Goal: Use online tool/utility: Utilize a website feature to perform a specific function

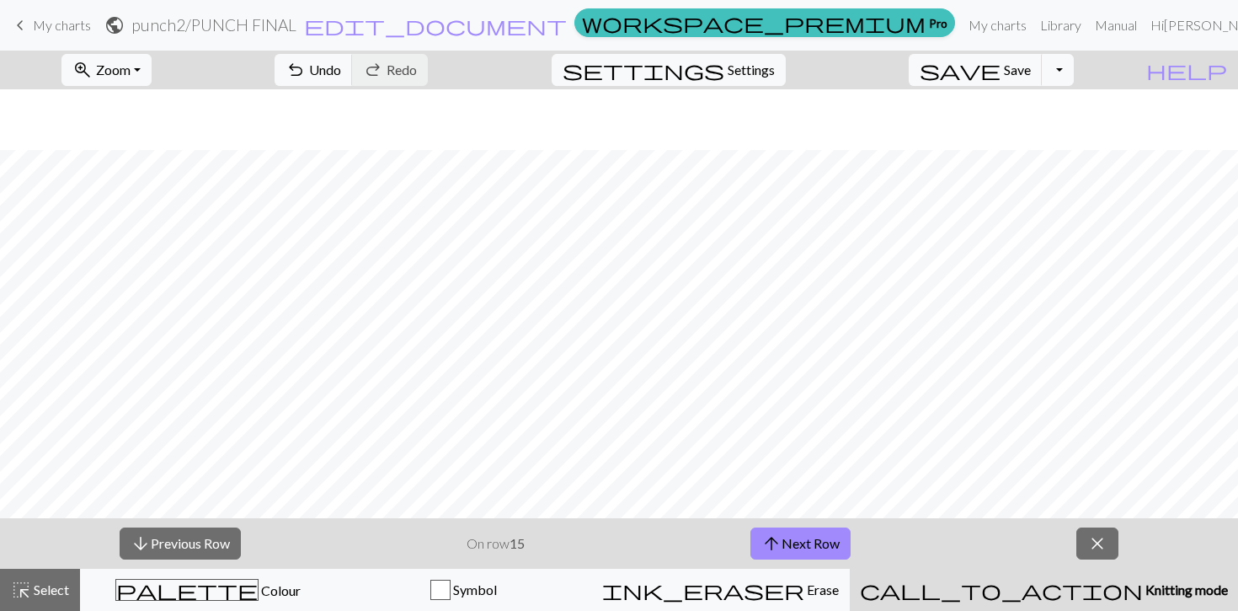
scroll to position [61, 0]
click at [798, 542] on button "arrow_upward Next Row" at bounding box center [801, 543] width 100 height 32
click at [218, 541] on button "arrow_downward Previous Row" at bounding box center [180, 543] width 121 height 32
click at [828, 546] on button "arrow_upward Next Row" at bounding box center [801, 543] width 100 height 32
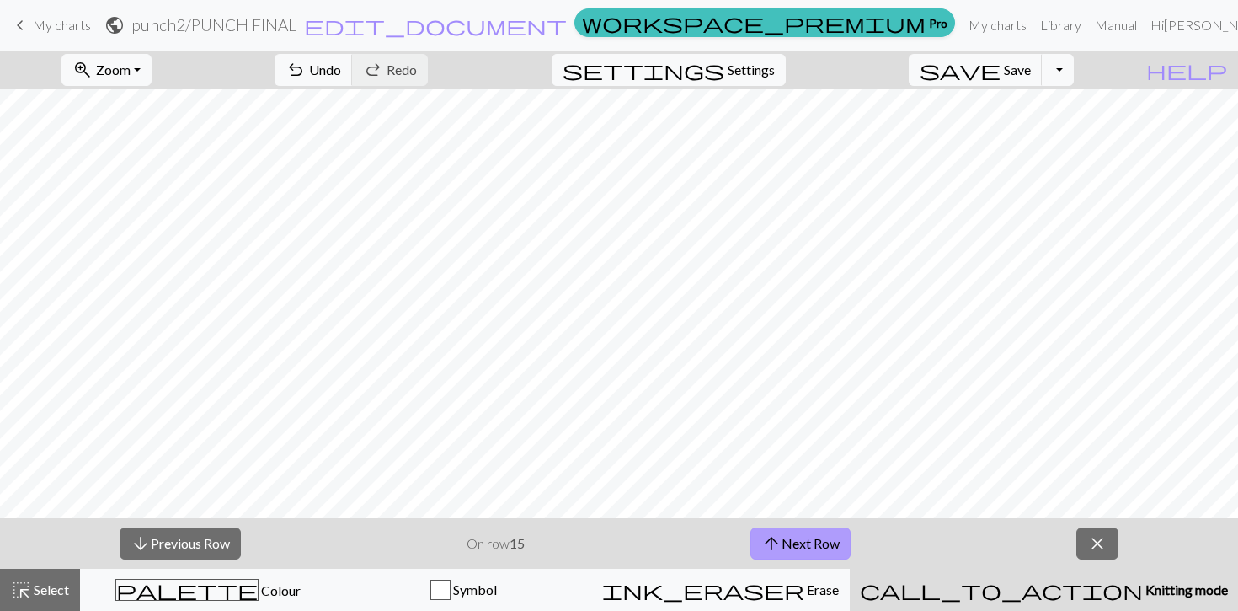
click at [828, 546] on button "arrow_upward Next Row" at bounding box center [801, 543] width 100 height 32
click at [150, 545] on button "arrow_downward Previous Row" at bounding box center [180, 543] width 121 height 32
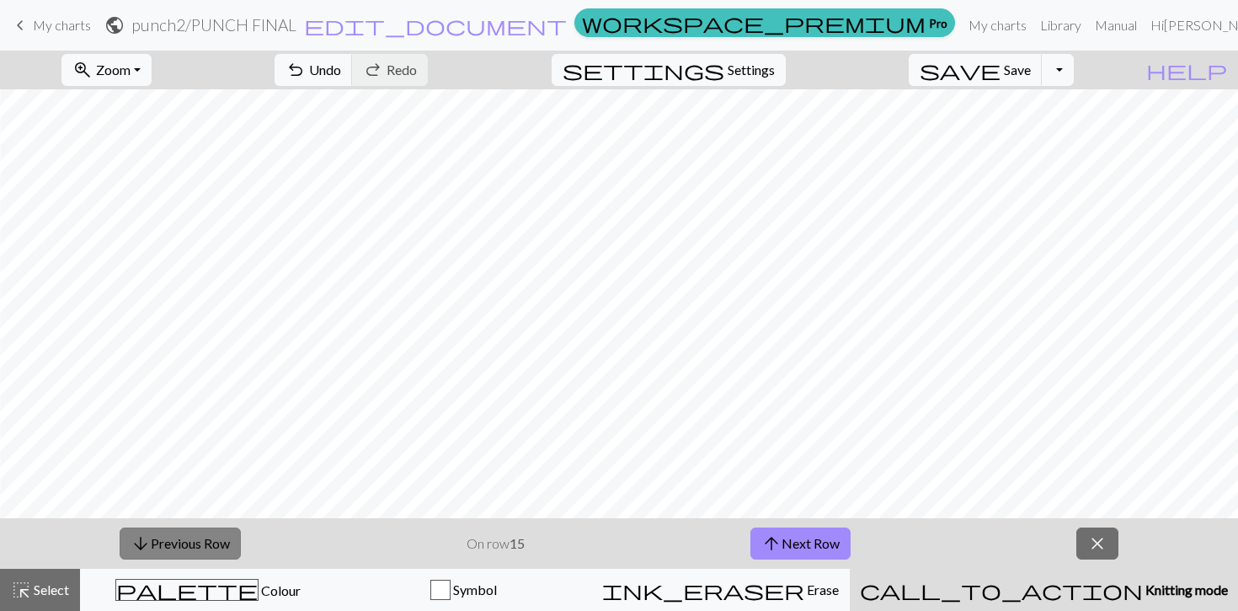
click at [150, 545] on button "arrow_downward Previous Row" at bounding box center [180, 543] width 121 height 32
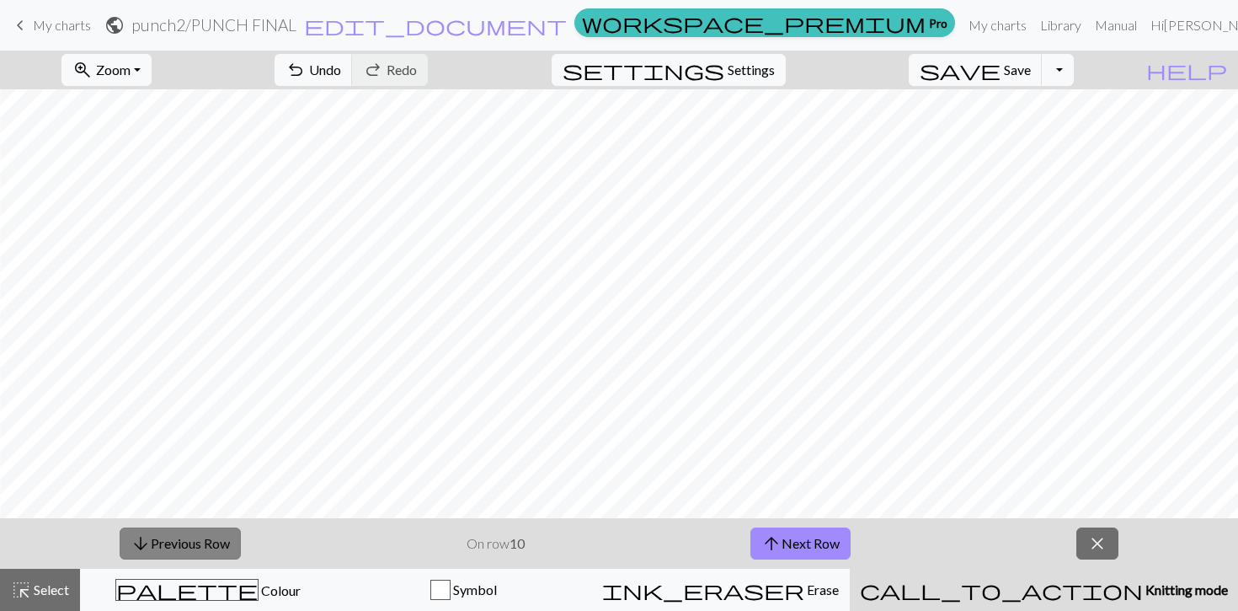
click at [150, 545] on button "arrow_downward Previous Row" at bounding box center [180, 543] width 121 height 32
click at [150, 545] on span "arrow_downward" at bounding box center [141, 544] width 20 height 24
click at [831, 547] on button "arrow_upward Next Row" at bounding box center [798, 543] width 100 height 32
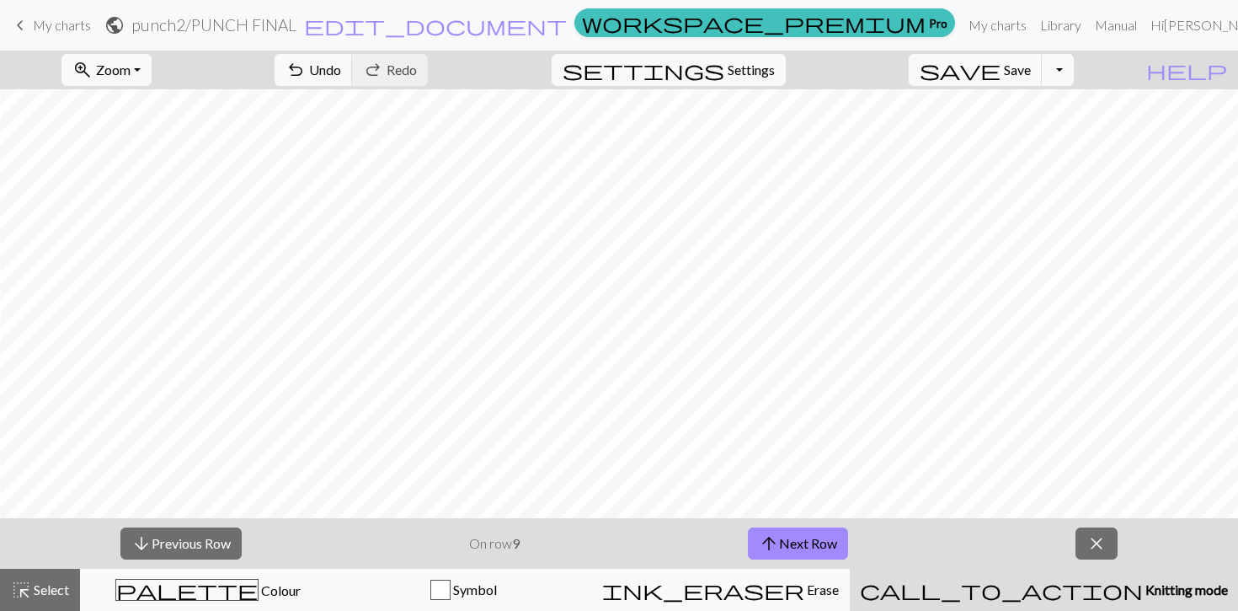
scroll to position [39, 357]
click at [804, 538] on button "arrow_upward Next Row" at bounding box center [798, 543] width 100 height 32
click at [804, 538] on button "arrow_upward Next Row" at bounding box center [801, 543] width 100 height 32
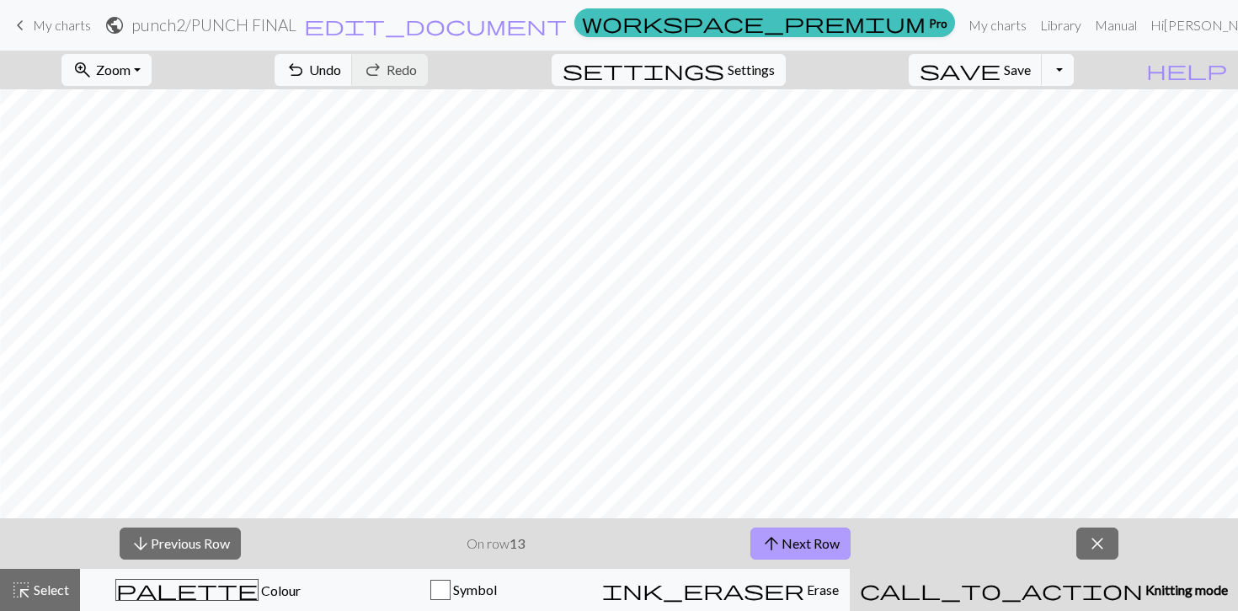
click at [804, 538] on button "arrow_upward Next Row" at bounding box center [801, 543] width 100 height 32
click at [842, 537] on button "arrow_upward Next Row" at bounding box center [801, 543] width 100 height 32
click at [167, 539] on button "arrow_downward Previous Row" at bounding box center [180, 543] width 121 height 32
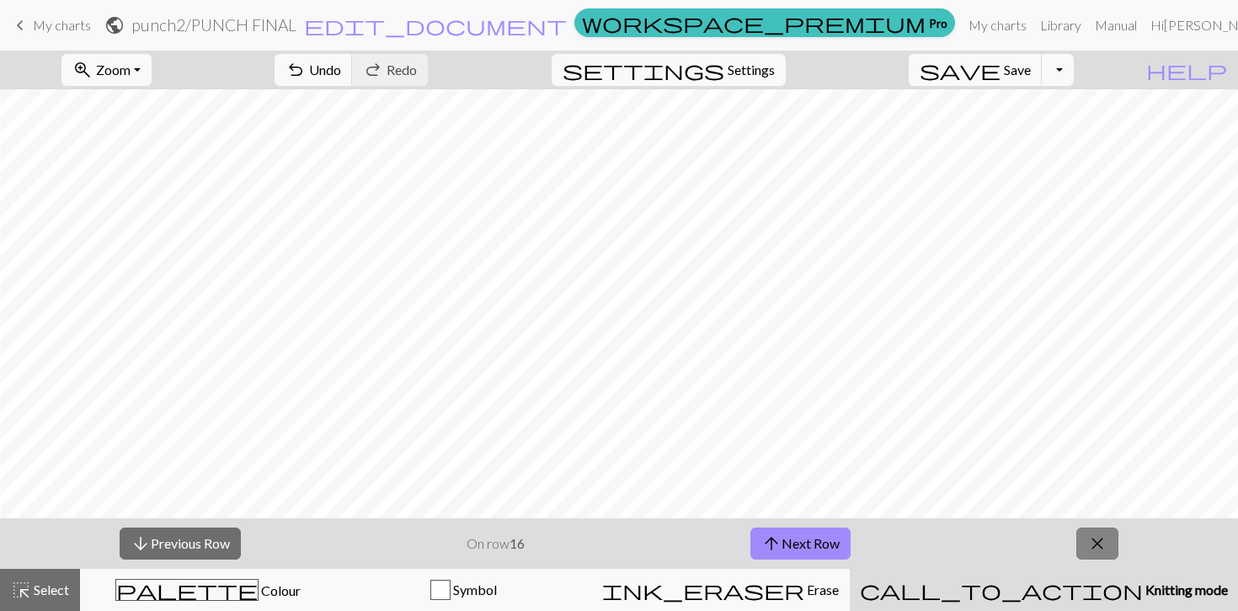
click at [1093, 549] on span "close" at bounding box center [1097, 544] width 20 height 24
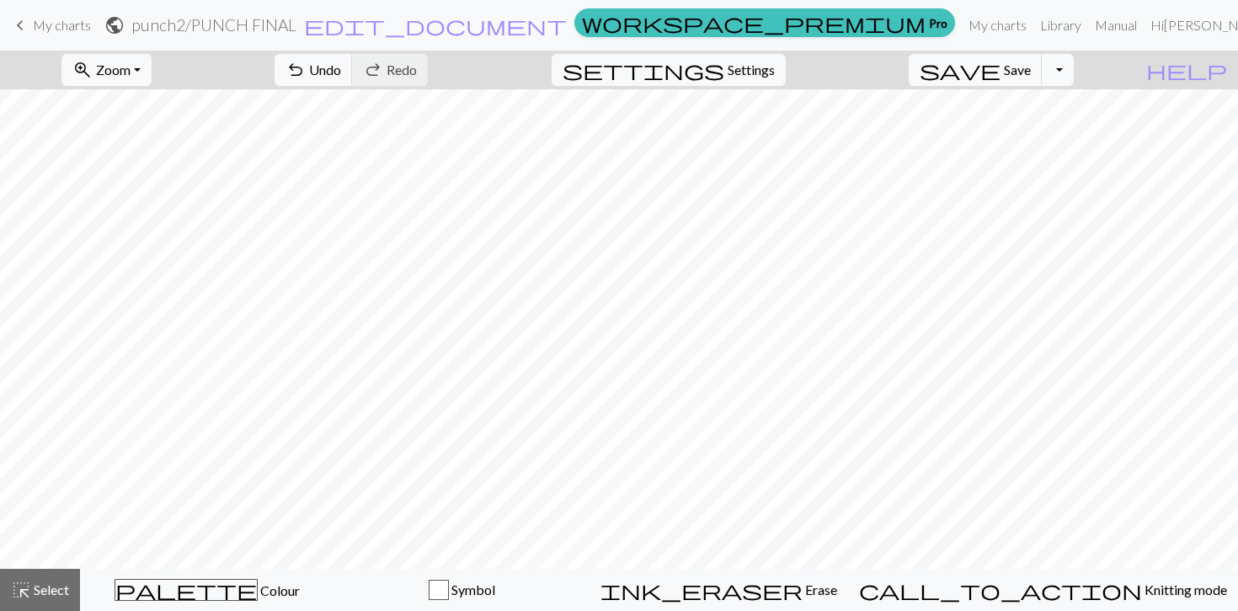
scroll to position [0, 0]
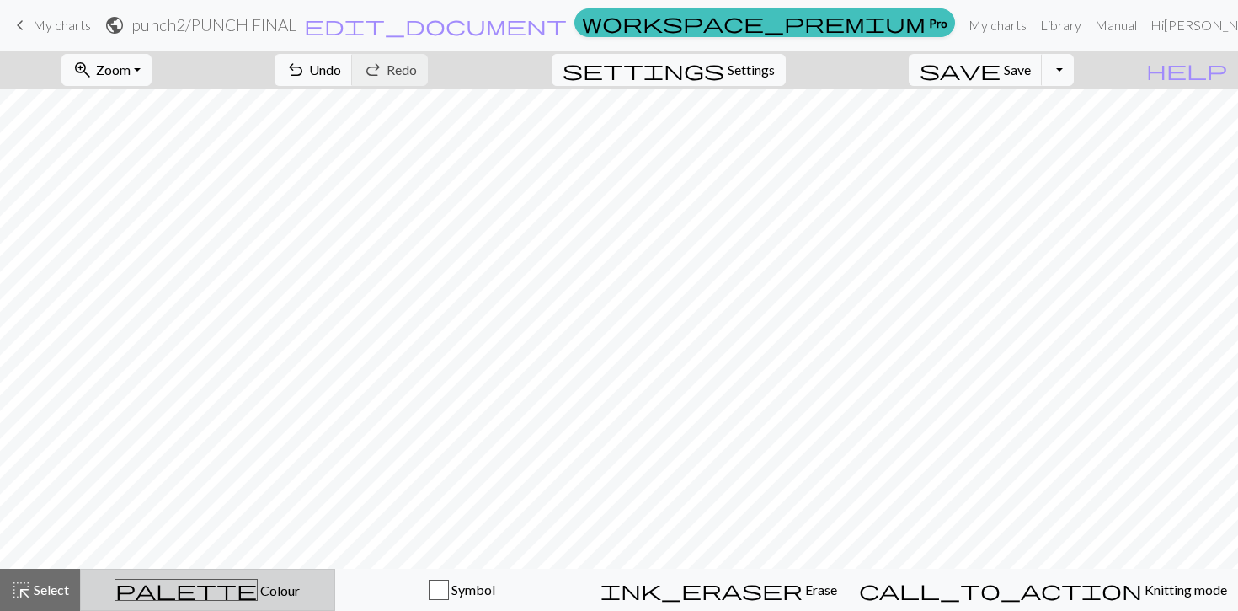
click at [258, 592] on span "Colour" at bounding box center [279, 590] width 42 height 16
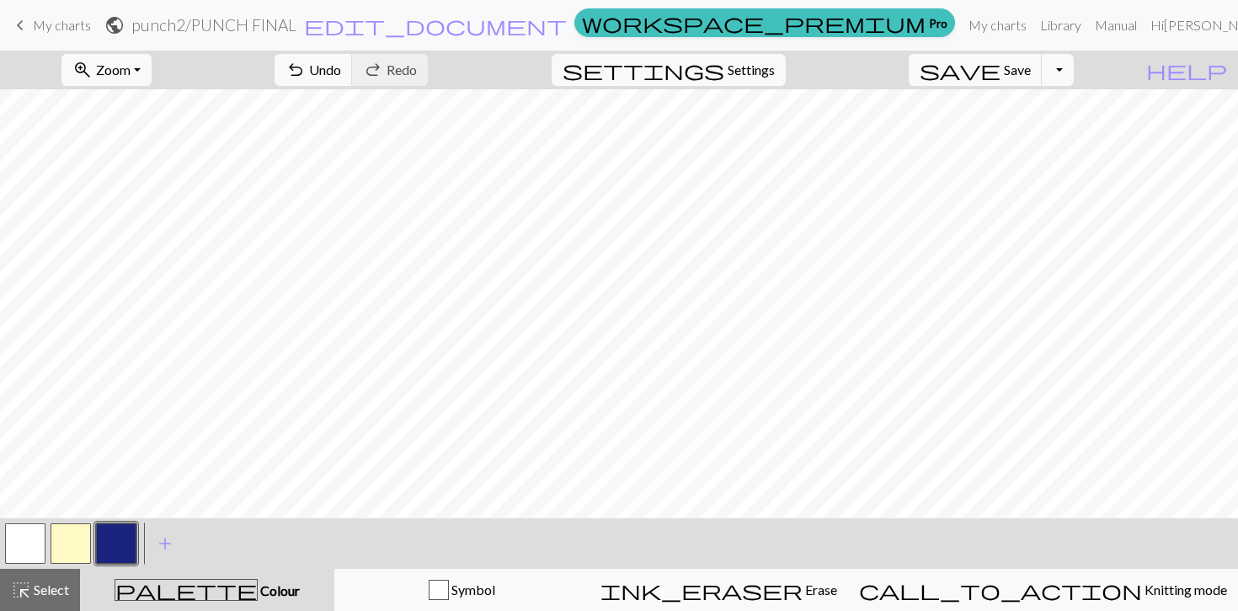
click at [119, 553] on button "button" at bounding box center [116, 543] width 40 height 40
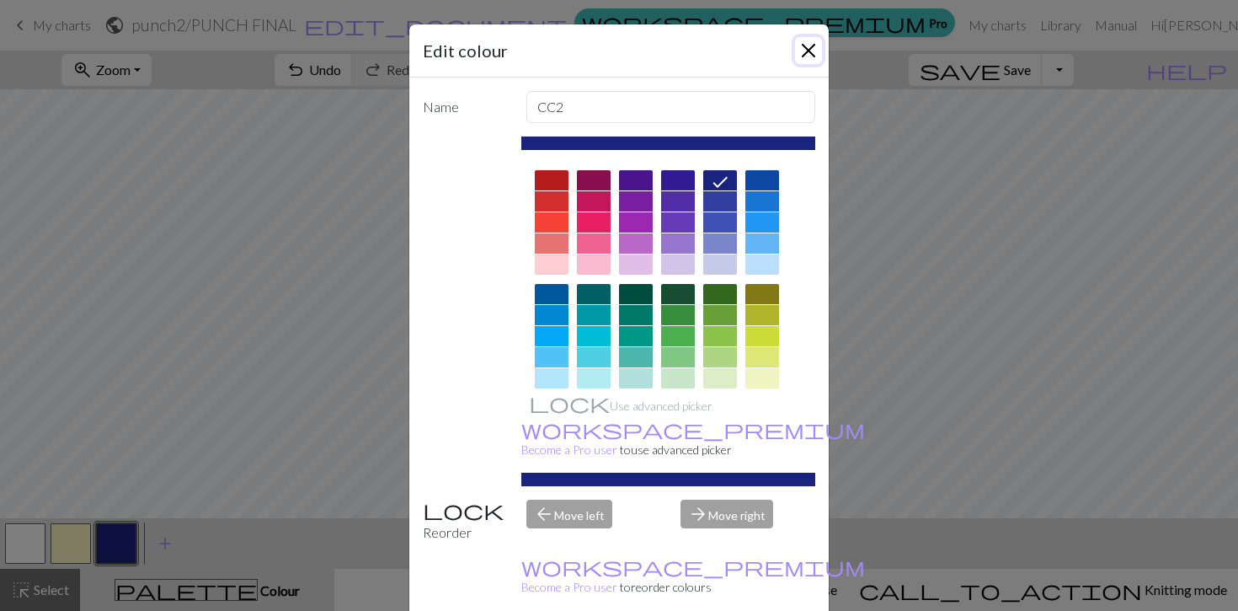
click at [807, 50] on button "Close" at bounding box center [808, 50] width 27 height 27
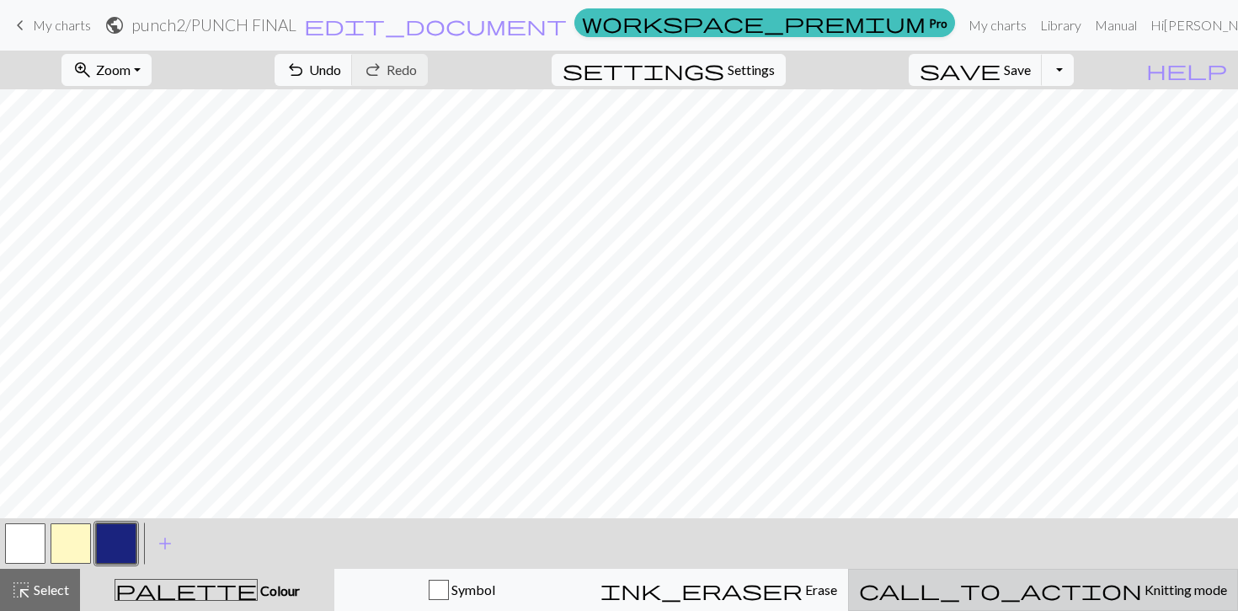
click at [1142, 590] on span "Knitting mode" at bounding box center [1184, 589] width 85 height 16
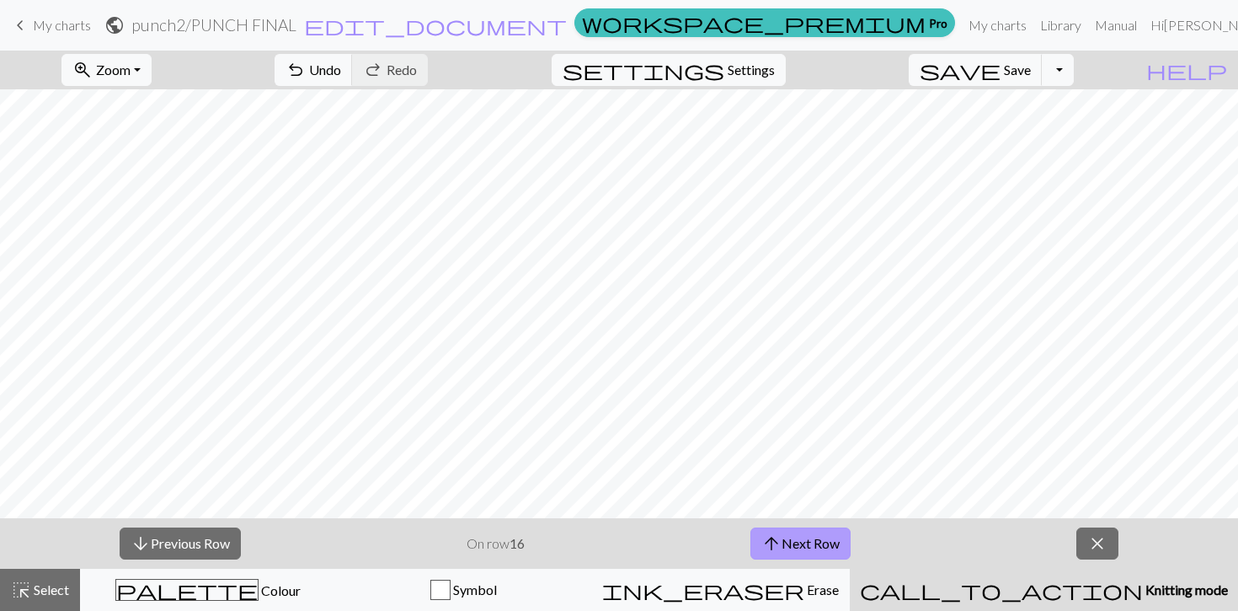
click at [804, 544] on button "arrow_upward Next Row" at bounding box center [801, 543] width 100 height 32
click at [226, 543] on button "arrow_downward Previous Row" at bounding box center [180, 543] width 121 height 32
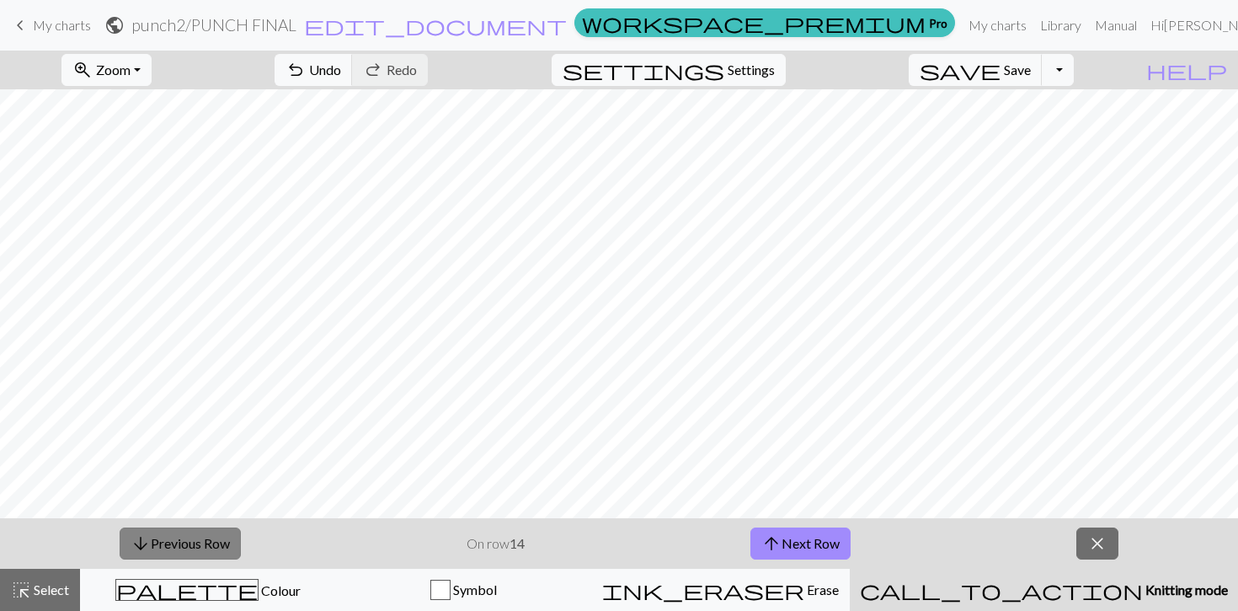
click at [226, 543] on button "arrow_downward Previous Row" at bounding box center [180, 543] width 121 height 32
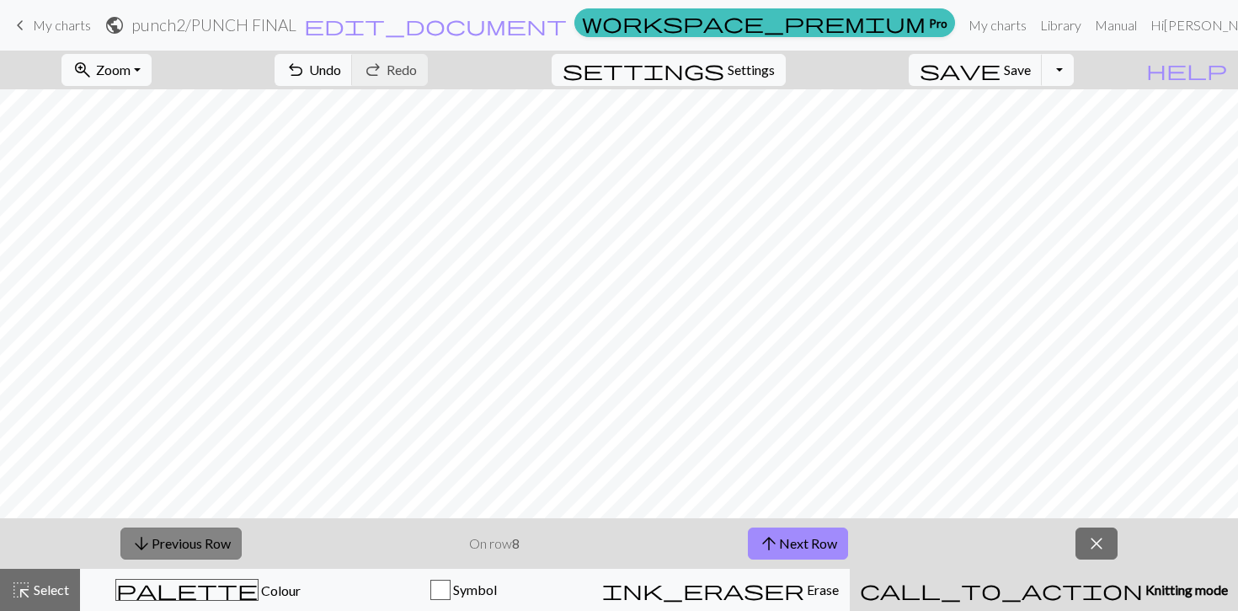
click at [226, 543] on button "arrow_downward Previous Row" at bounding box center [180, 543] width 121 height 32
click at [179, 547] on button "arrow_downward Previous Row" at bounding box center [180, 543] width 121 height 32
click at [64, 590] on span "Select" at bounding box center [50, 589] width 38 height 16
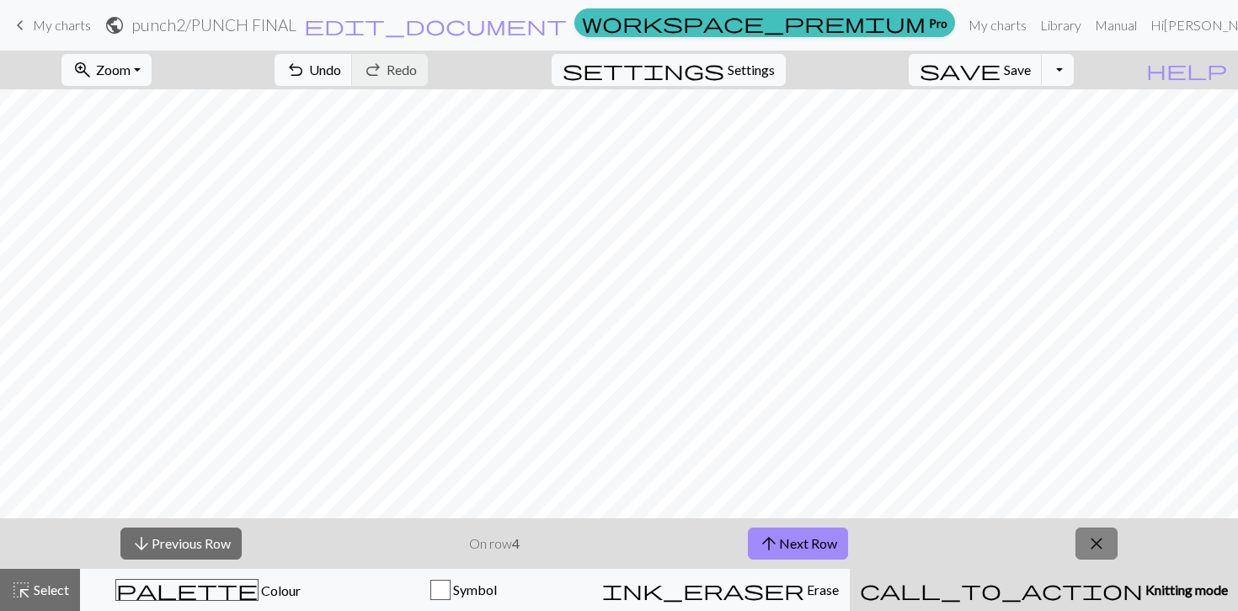
click at [1105, 537] on span "close" at bounding box center [1097, 544] width 20 height 24
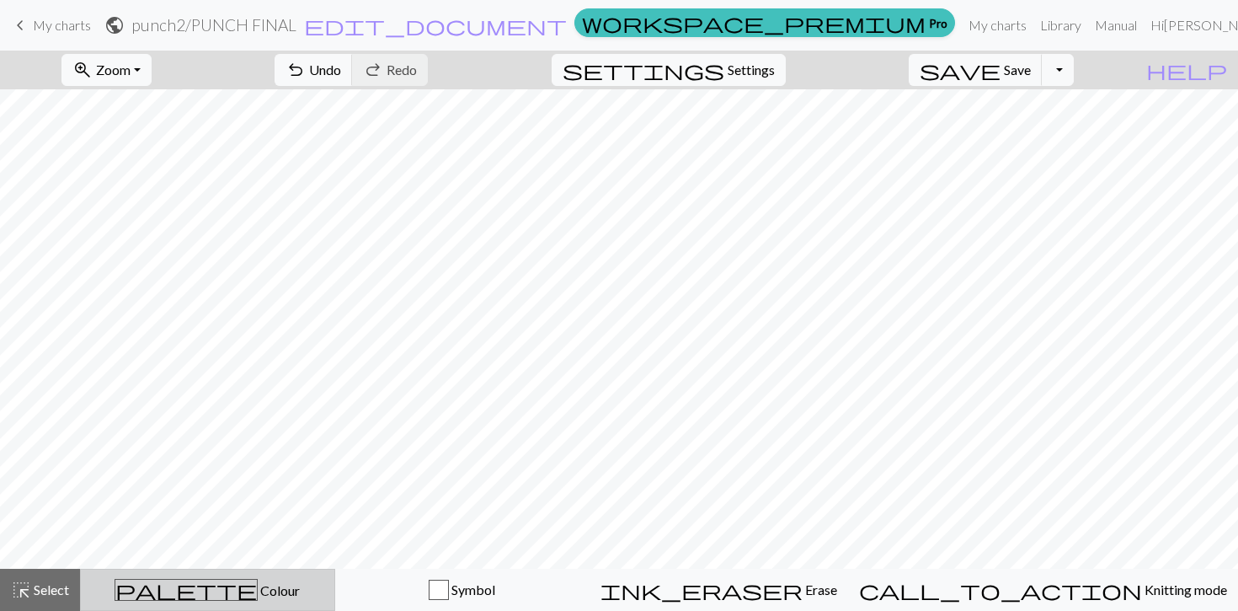
click at [204, 585] on span "palette" at bounding box center [186, 590] width 142 height 24
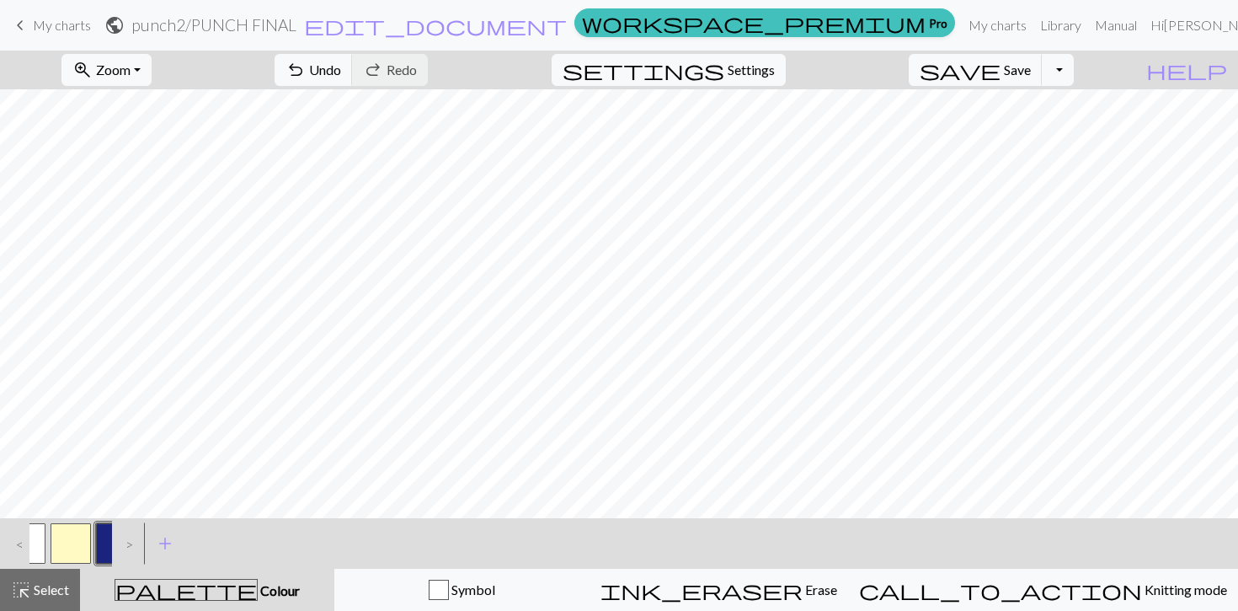
click at [36, 547] on button "button" at bounding box center [25, 543] width 40 height 40
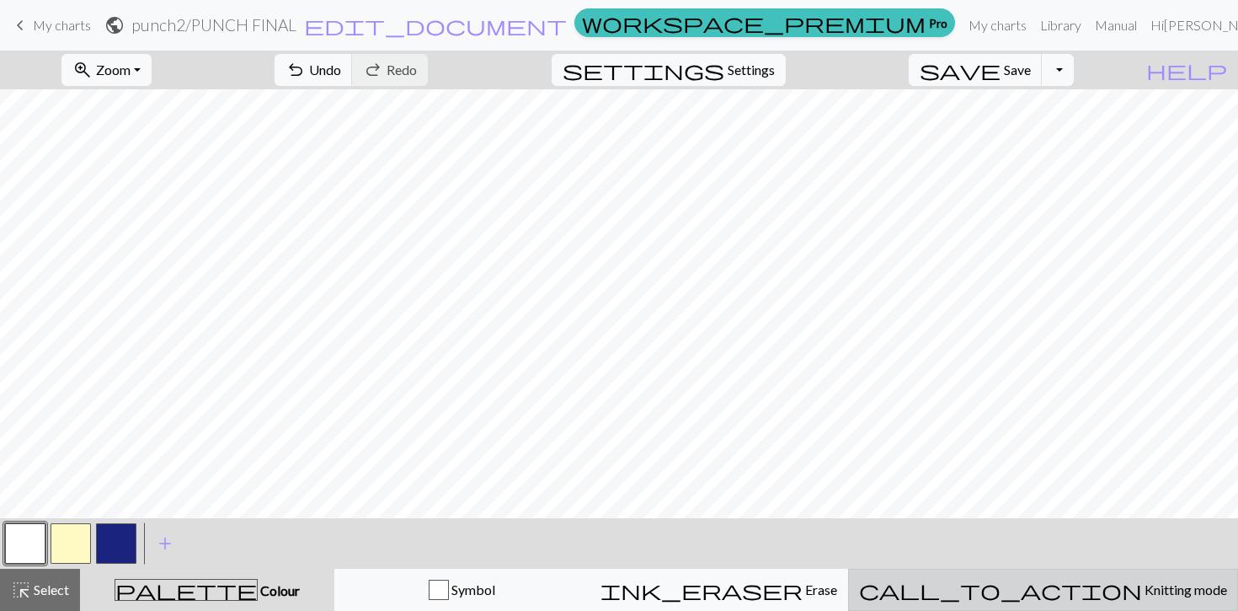
click at [1142, 587] on span "Knitting mode" at bounding box center [1184, 589] width 85 height 16
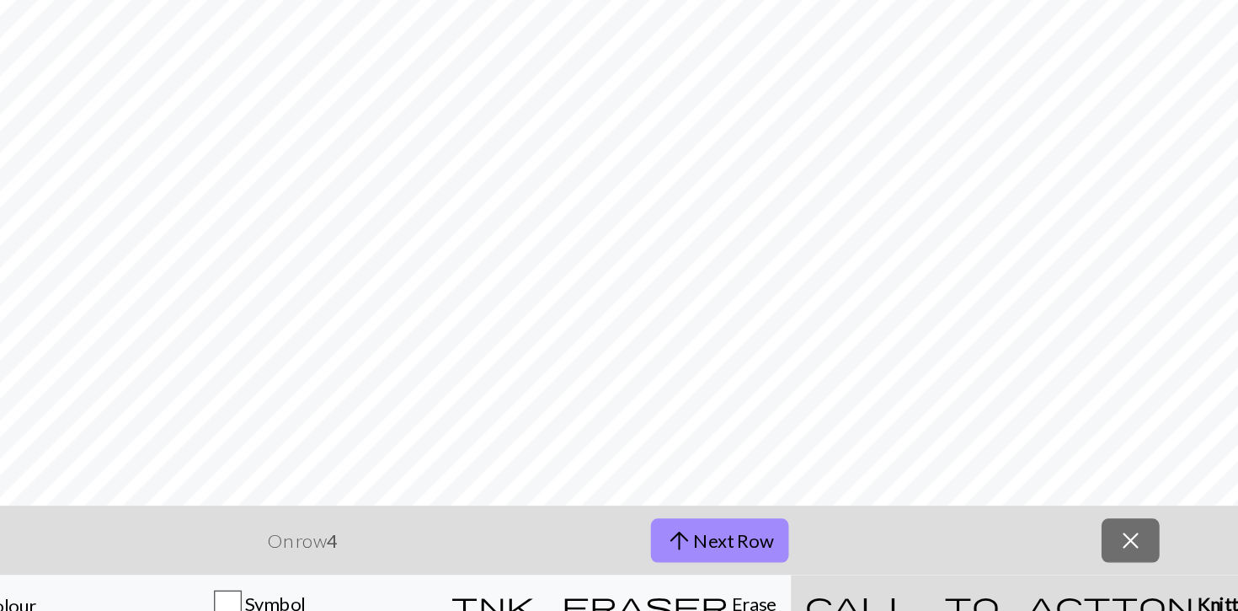
scroll to position [0, 42]
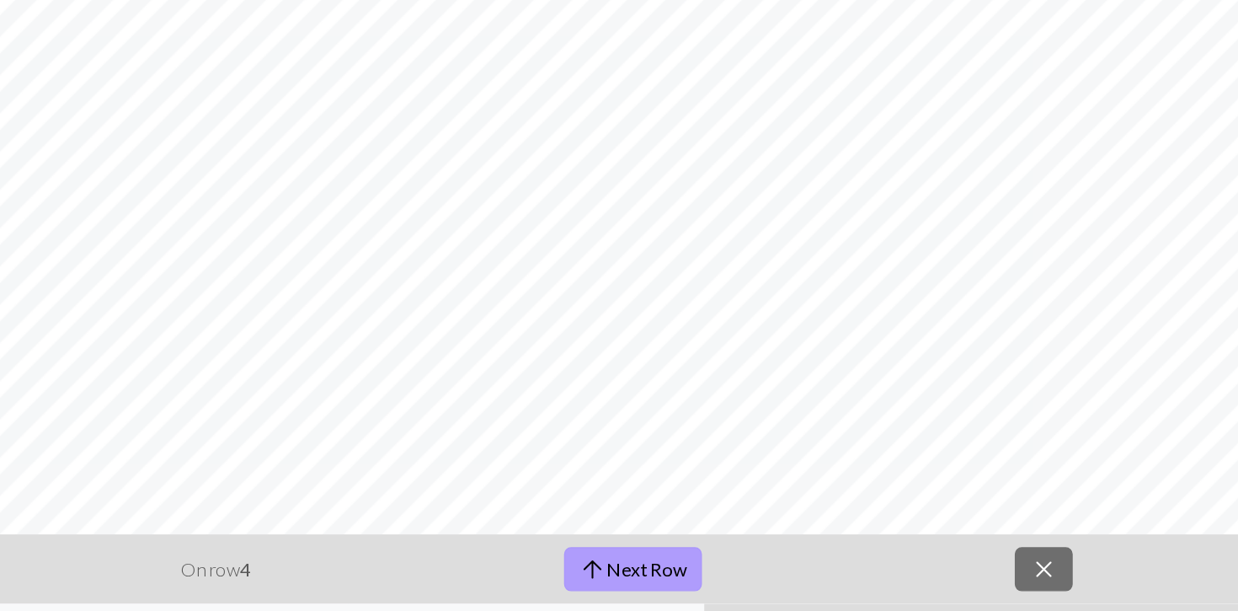
click at [817, 539] on button "arrow_upward Next Row" at bounding box center [798, 543] width 100 height 32
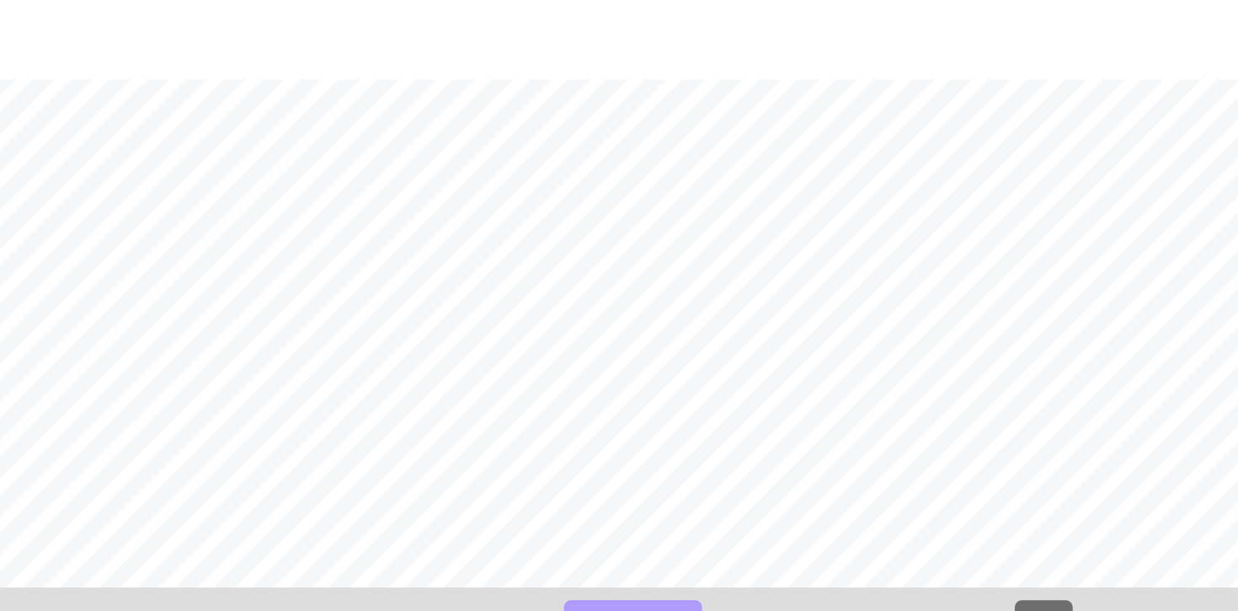
scroll to position [60, 42]
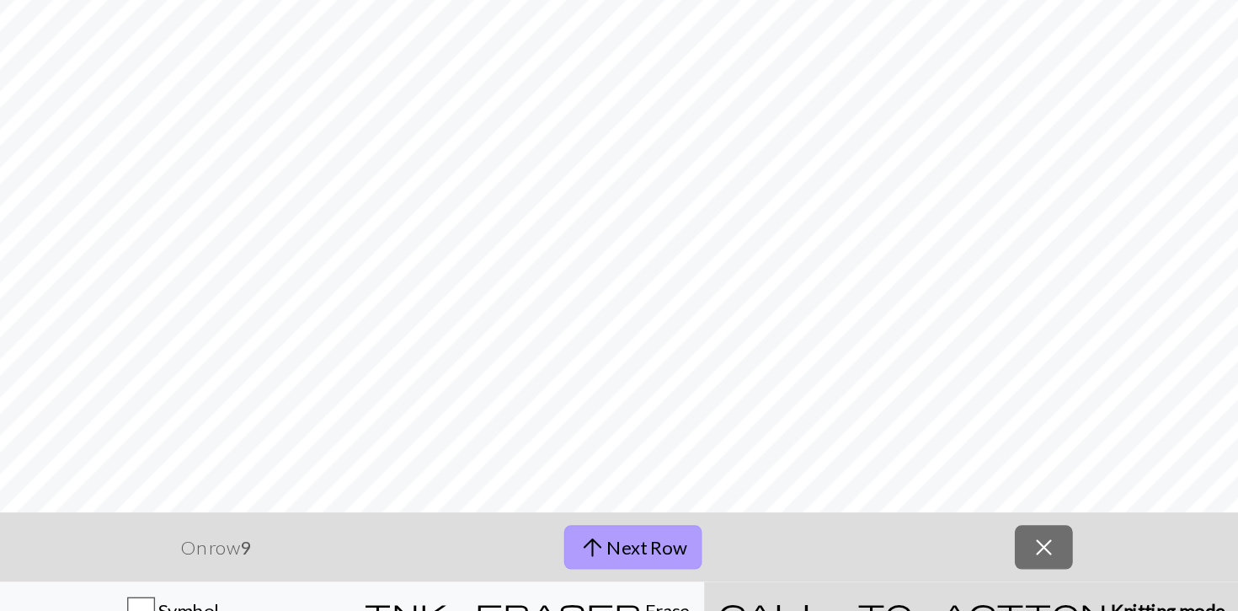
click at [805, 544] on button "arrow_upward Next Row" at bounding box center [798, 543] width 100 height 32
click at [805, 544] on button "arrow_upward Next Row" at bounding box center [801, 543] width 100 height 32
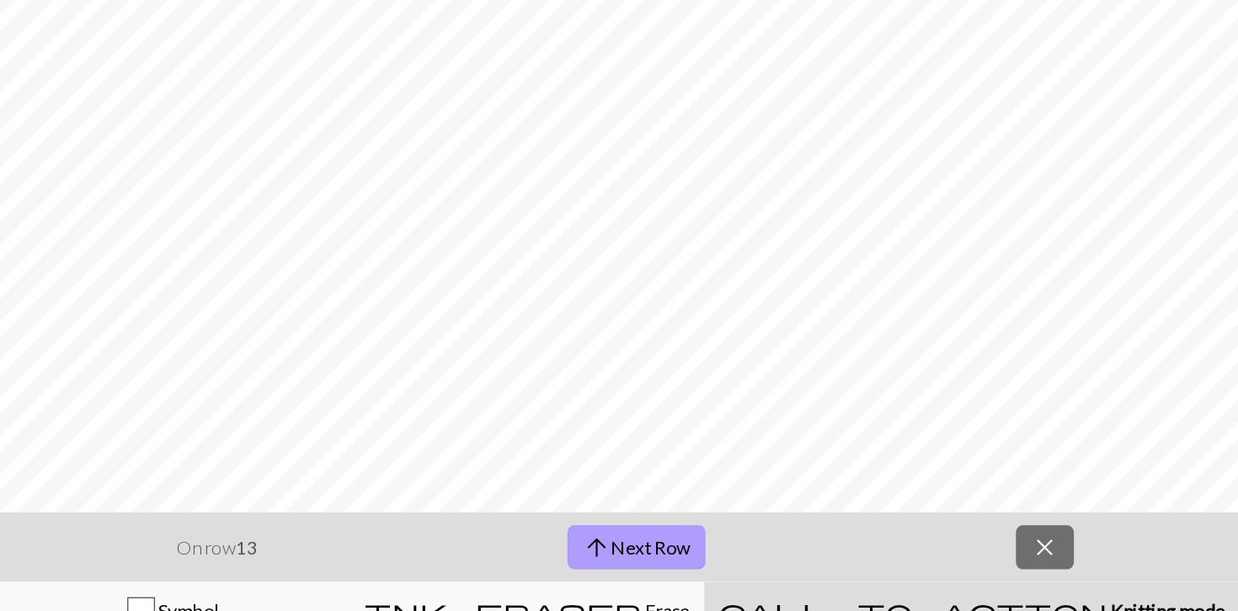
click at [805, 544] on button "arrow_upward Next Row" at bounding box center [801, 543] width 100 height 32
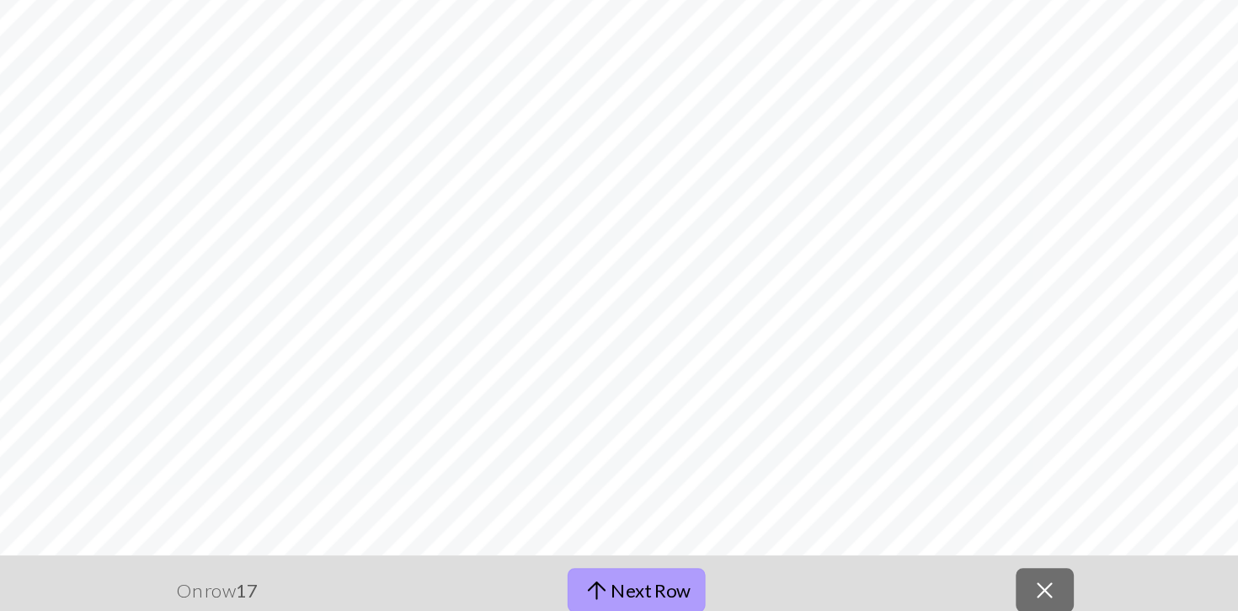
click at [832, 537] on button "arrow_upward Next Row" at bounding box center [801, 543] width 100 height 32
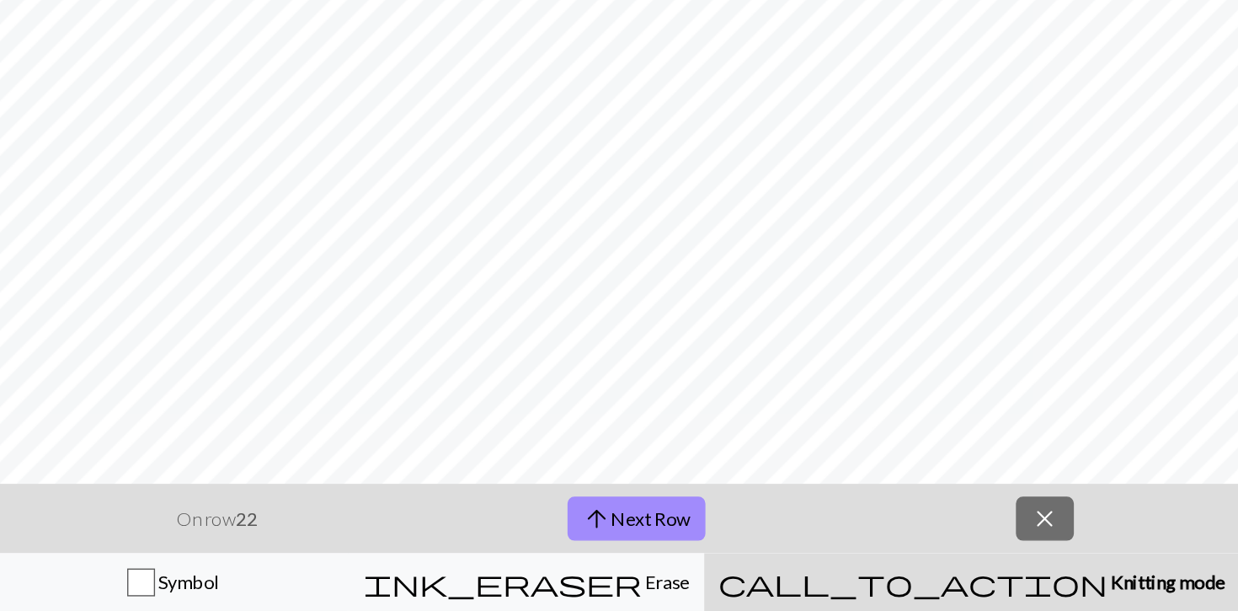
scroll to position [0, 0]
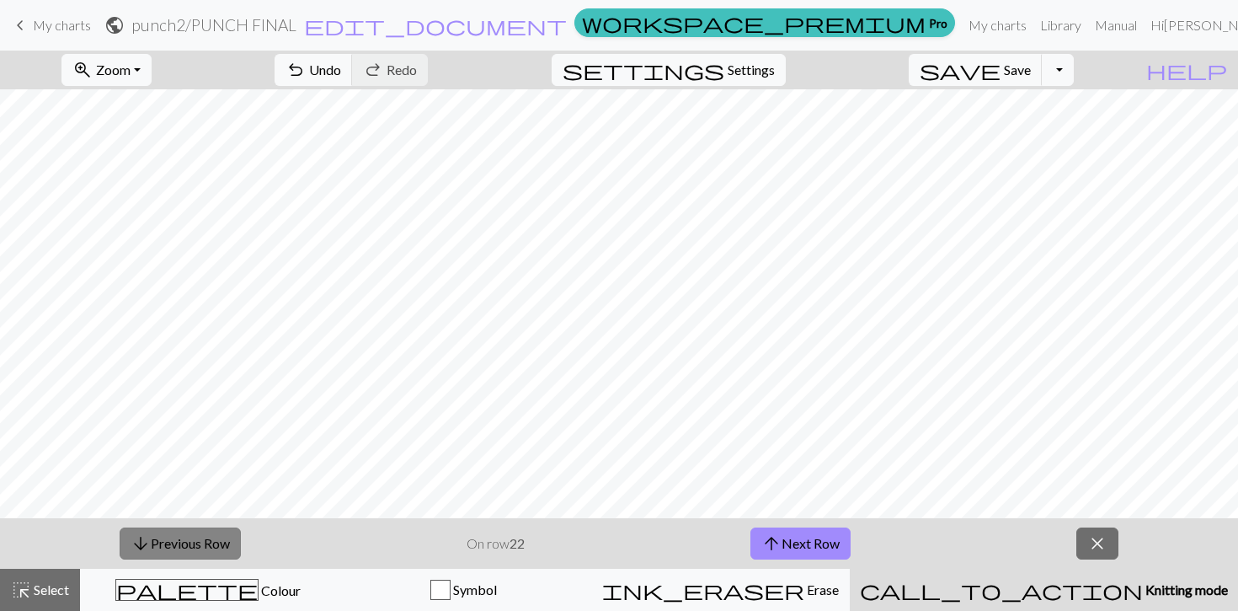
click at [208, 543] on button "arrow_downward Previous Row" at bounding box center [180, 543] width 121 height 32
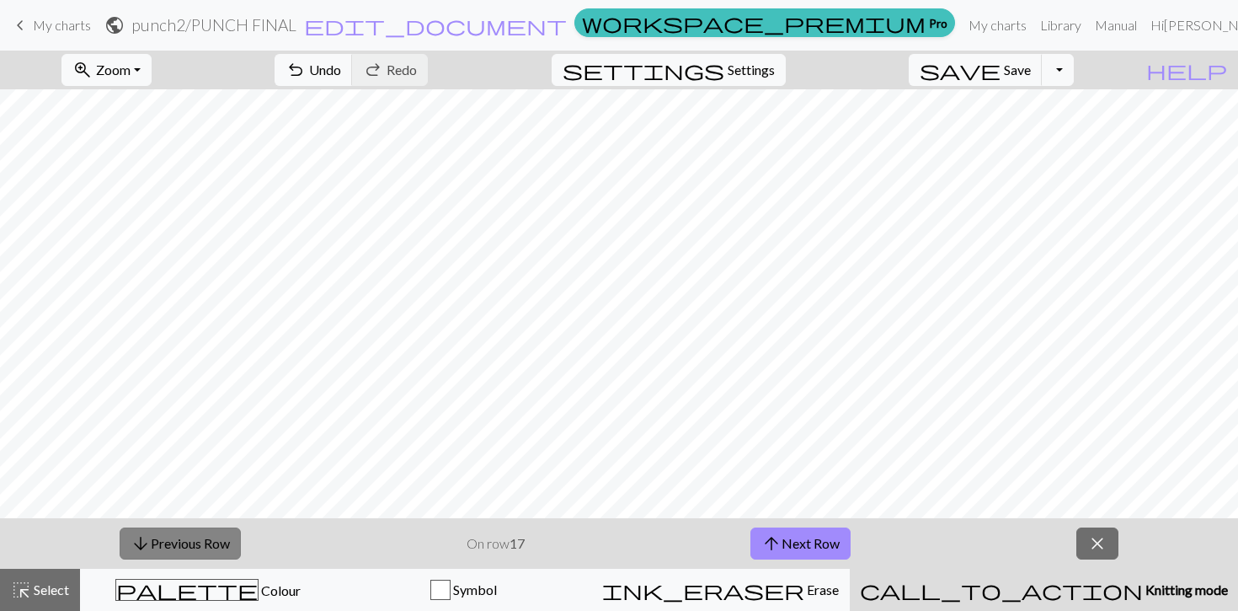
click at [208, 543] on button "arrow_downward Previous Row" at bounding box center [180, 543] width 121 height 32
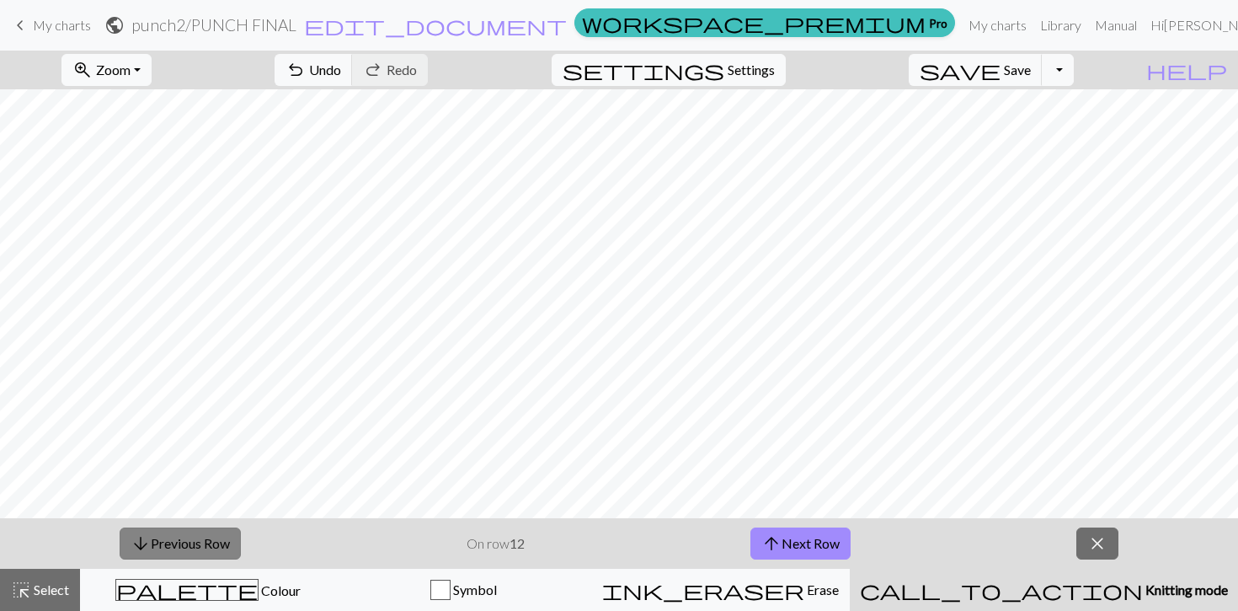
click at [208, 543] on button "arrow_downward Previous Row" at bounding box center [180, 543] width 121 height 32
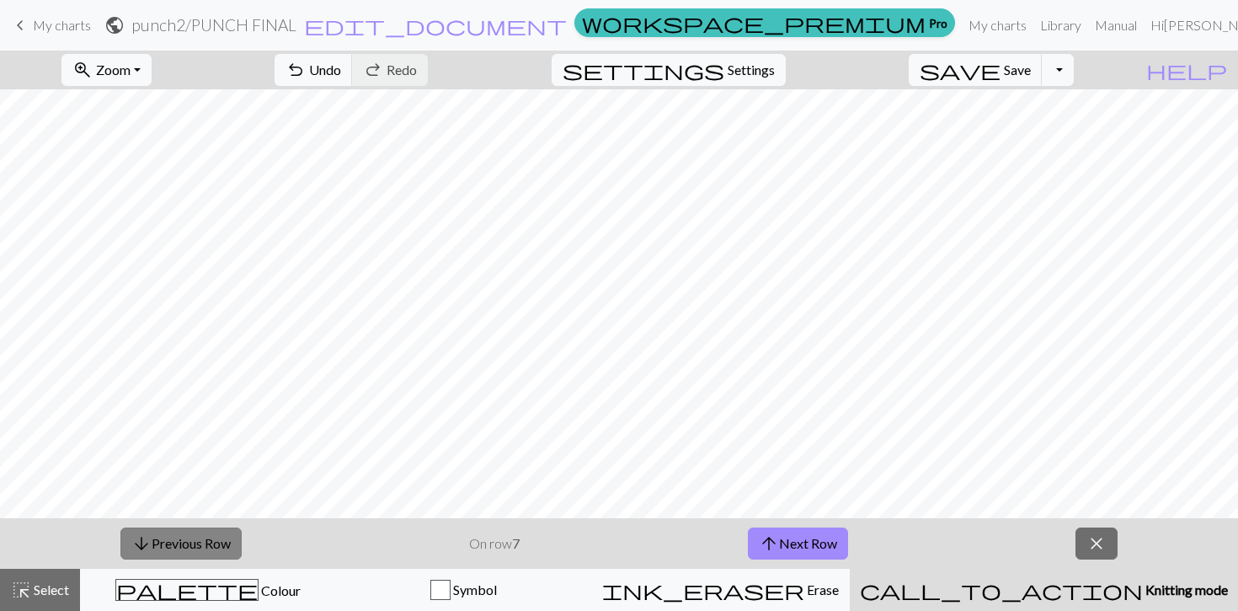
click at [208, 543] on button "arrow_downward Previous Row" at bounding box center [180, 543] width 121 height 32
click at [833, 544] on button "arrow_upward Next Row" at bounding box center [798, 543] width 100 height 32
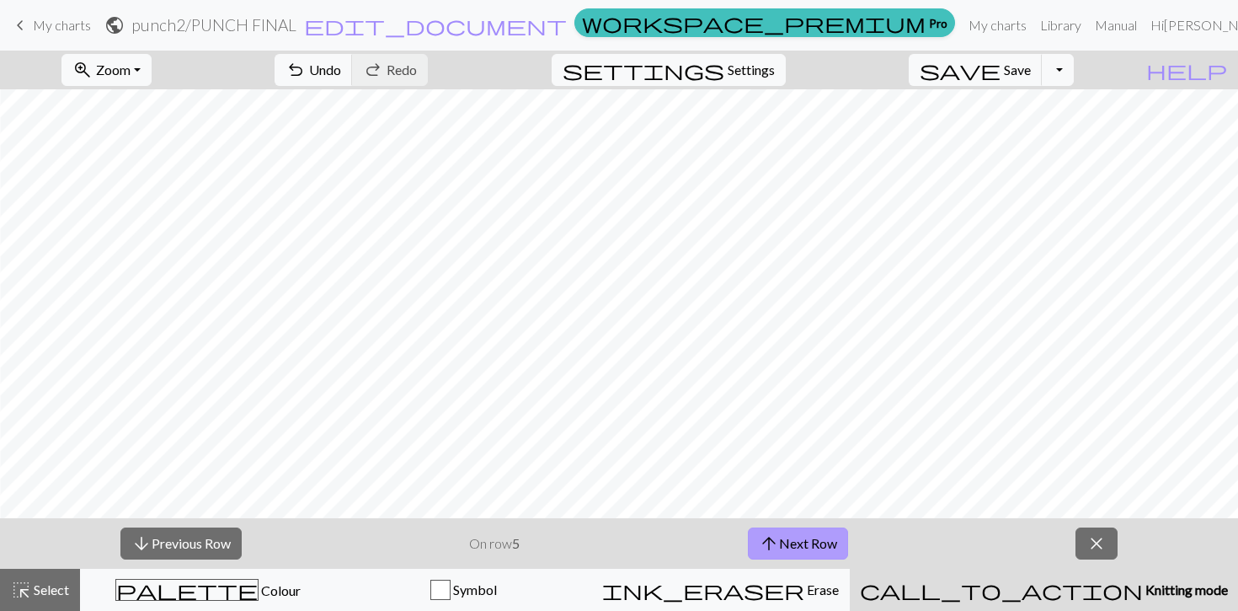
click at [833, 544] on button "arrow_upward Next Row" at bounding box center [798, 543] width 100 height 32
click at [824, 539] on button "arrow_upward Next Row" at bounding box center [798, 543] width 100 height 32
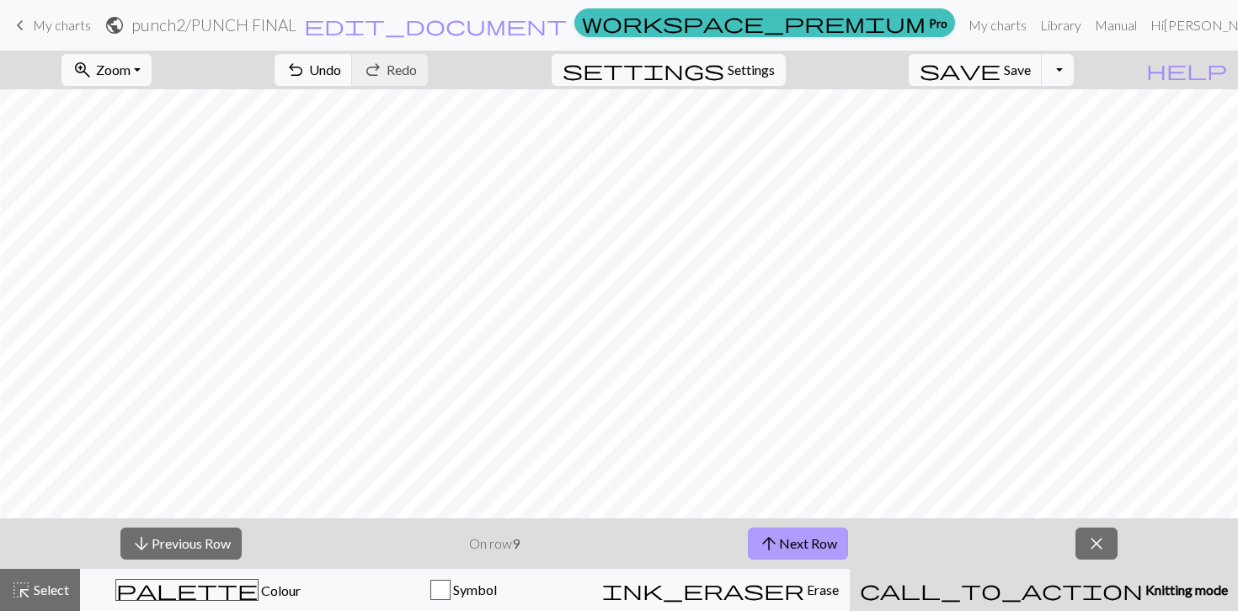
click at [824, 539] on button "arrow_upward Next Row" at bounding box center [798, 543] width 100 height 32
click at [824, 539] on button "arrow_upward Next Row" at bounding box center [801, 543] width 100 height 32
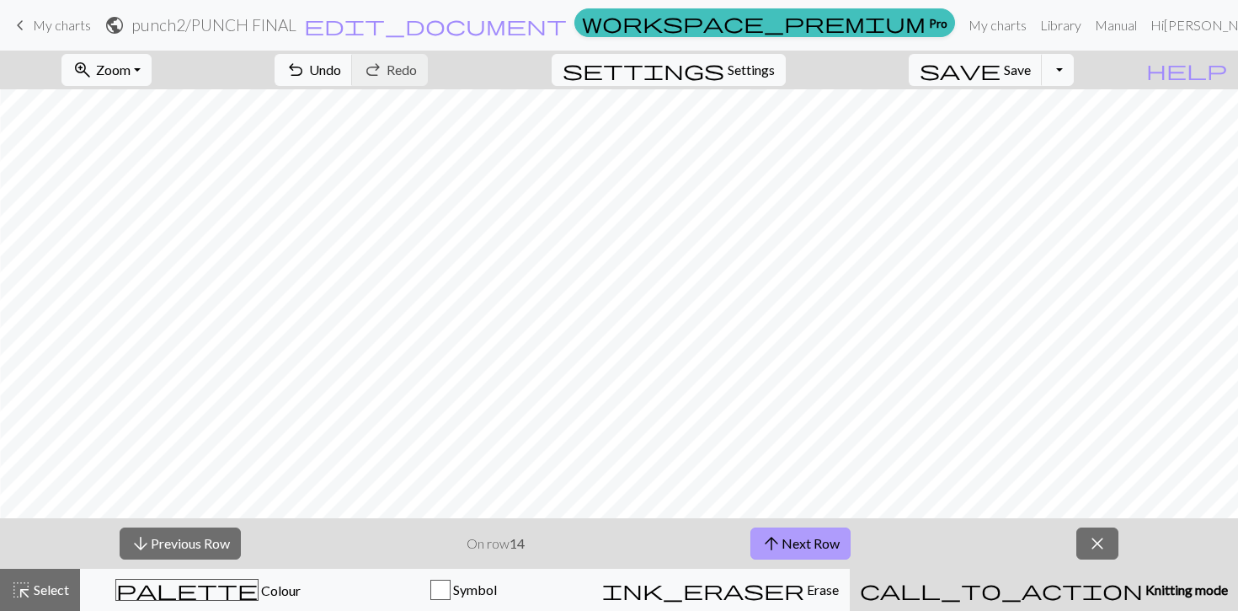
click at [824, 539] on button "arrow_upward Next Row" at bounding box center [801, 543] width 100 height 32
